Goal: Transaction & Acquisition: Purchase product/service

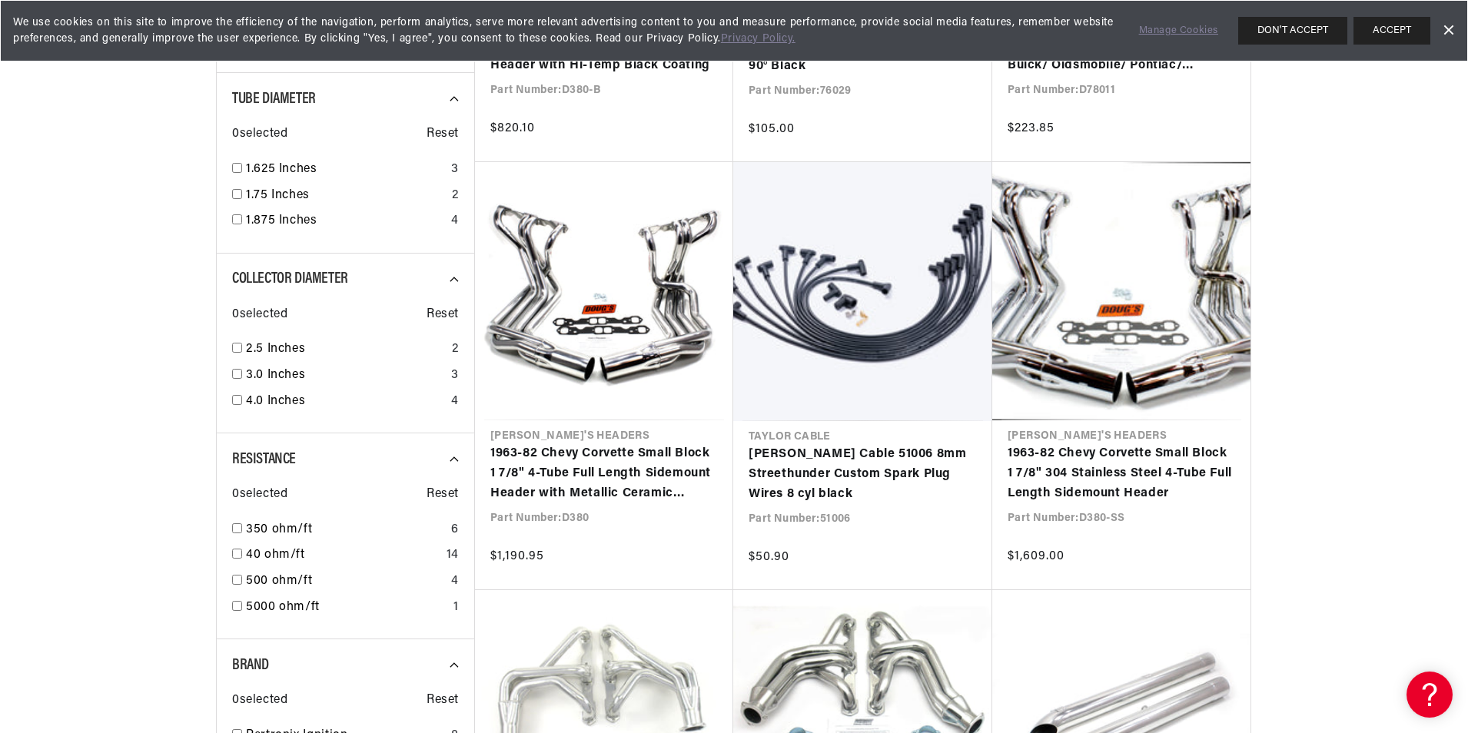
scroll to position [1230, 0]
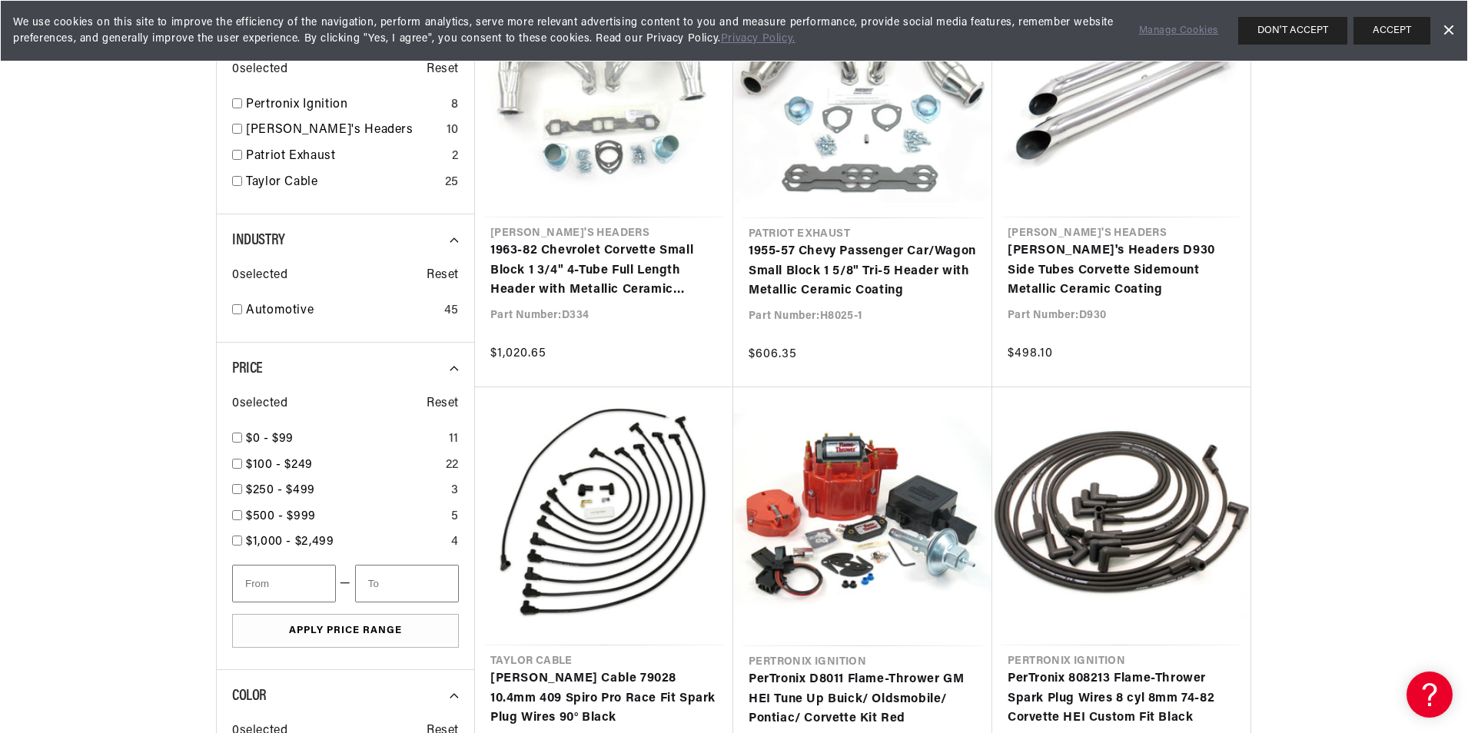
scroll to position [1845, 0]
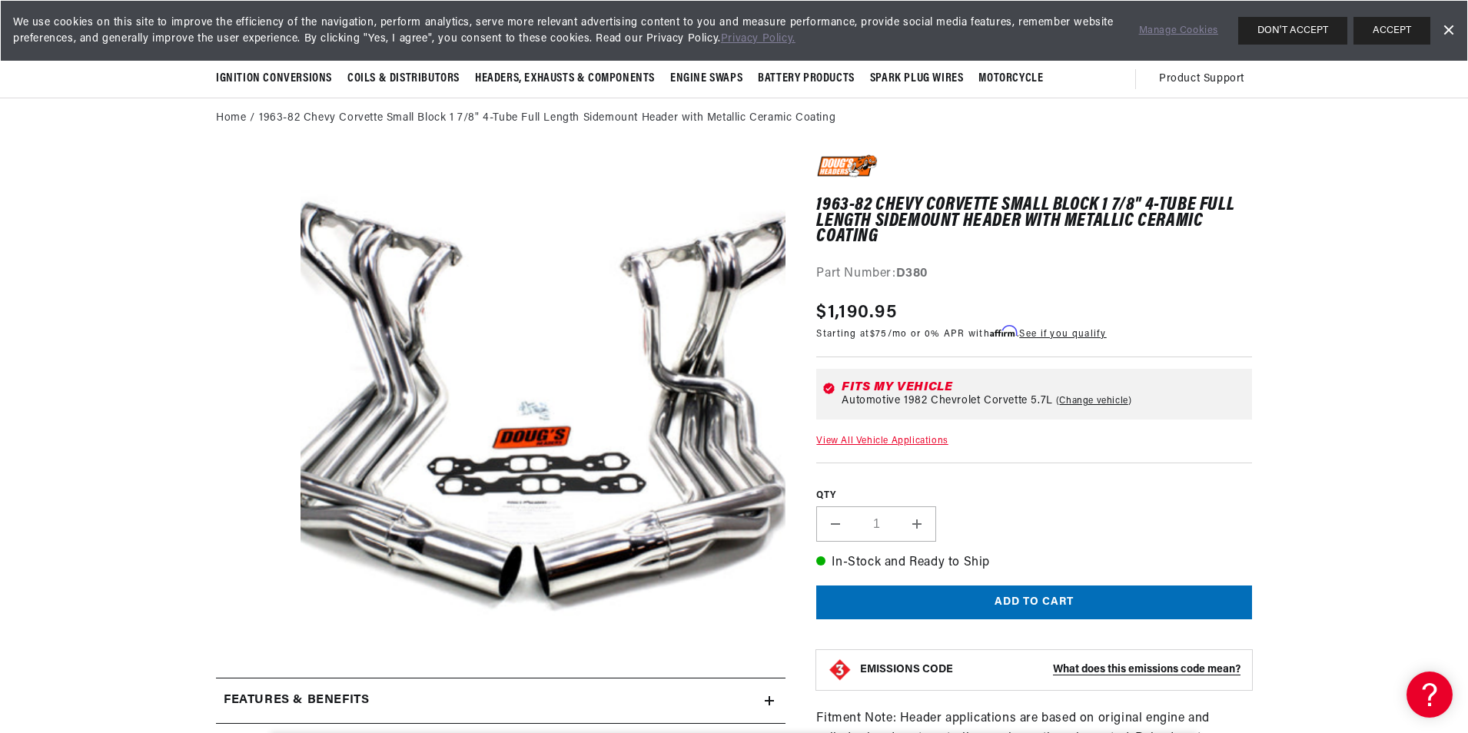
click at [188, 404] on section "1963-82 Chevy Corvette Small Block 1 7/8" 4-Tube Full Length Sidemount Header w…" at bounding box center [734, 706] width 1113 height 1135
click at [1447, 31] on link "Dismiss Banner" at bounding box center [1448, 30] width 23 height 23
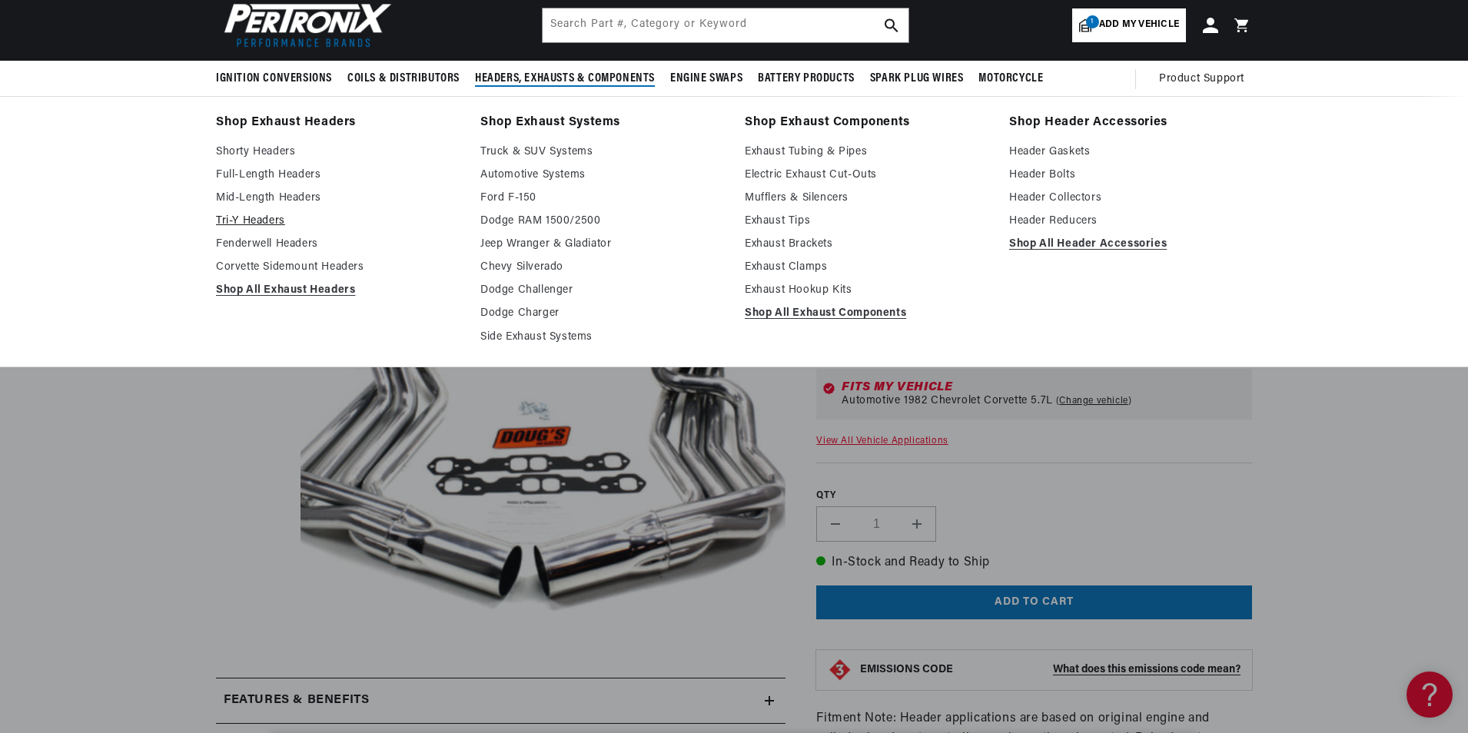
scroll to position [0, 0]
click at [241, 266] on link "Corvette Sidemount Headers" at bounding box center [337, 267] width 243 height 18
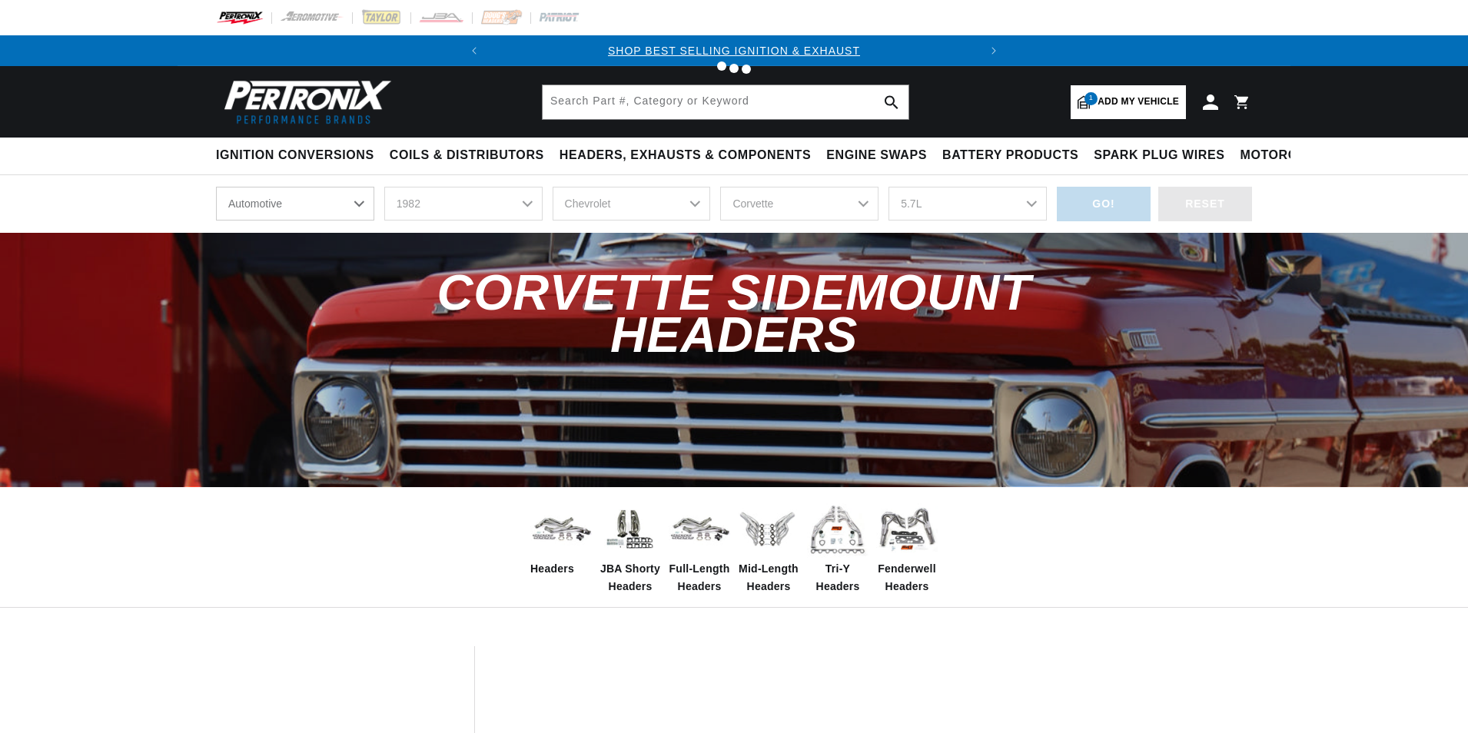
select select "1982"
select select "Chevrolet"
select select "Corvette"
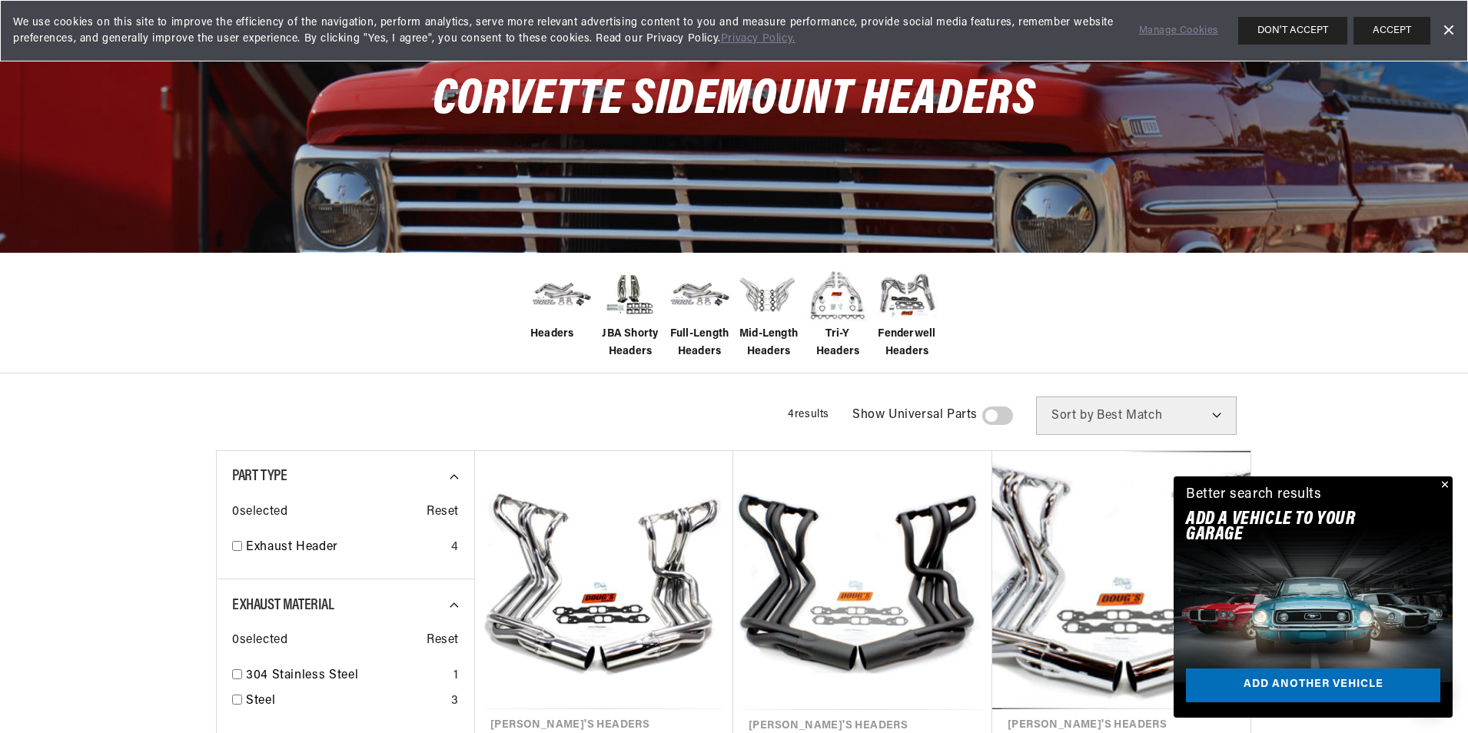
scroll to position [307, 0]
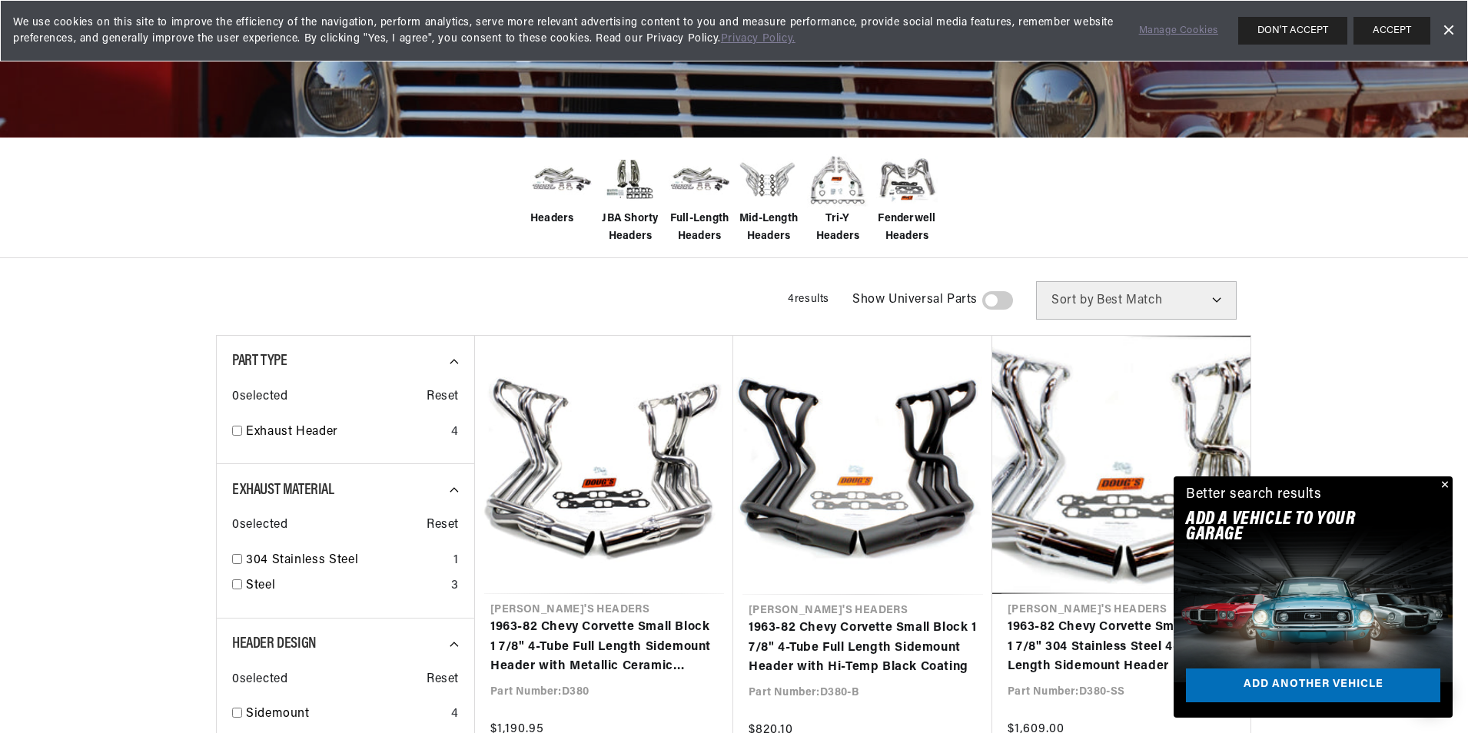
click at [1443, 483] on button "Close" at bounding box center [1443, 486] width 18 height 18
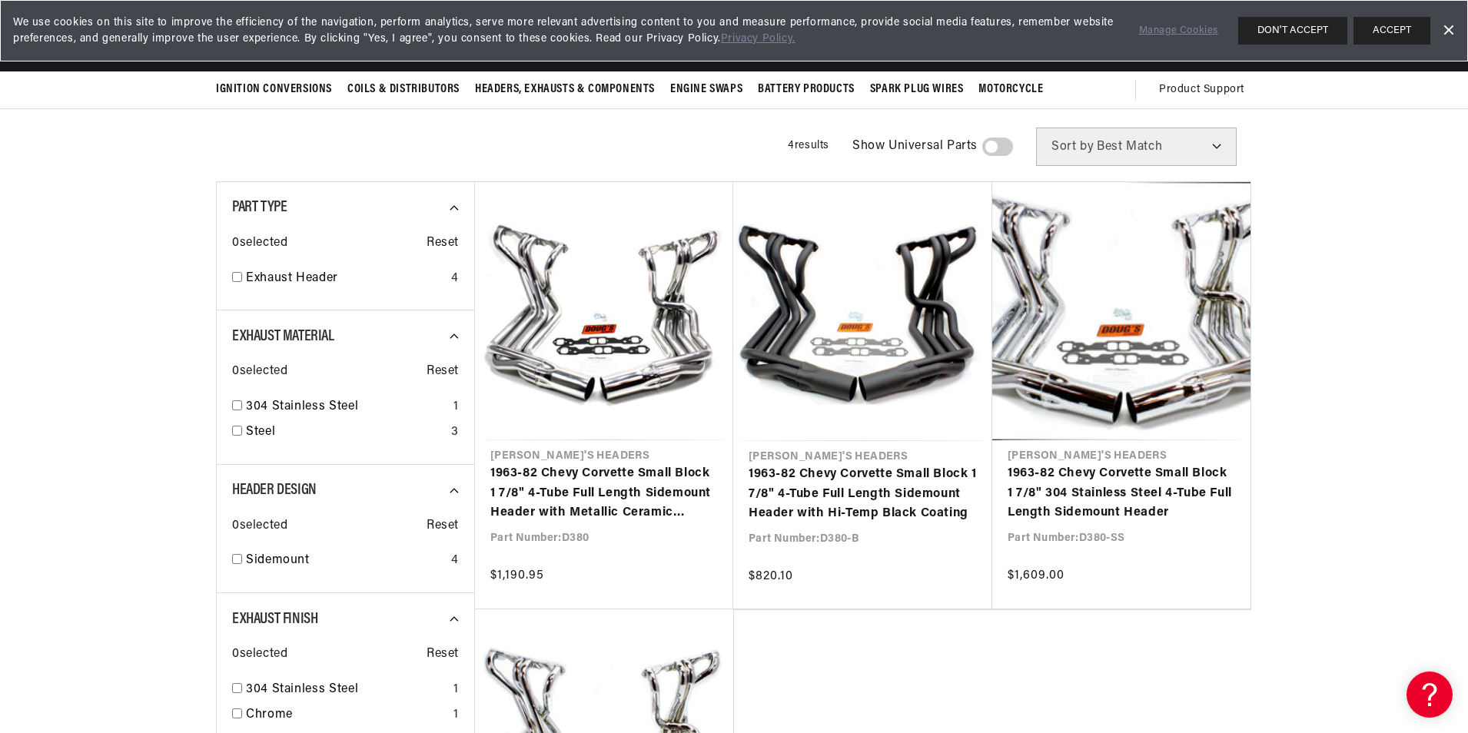
scroll to position [0, 466]
